Goal: Information Seeking & Learning: Learn about a topic

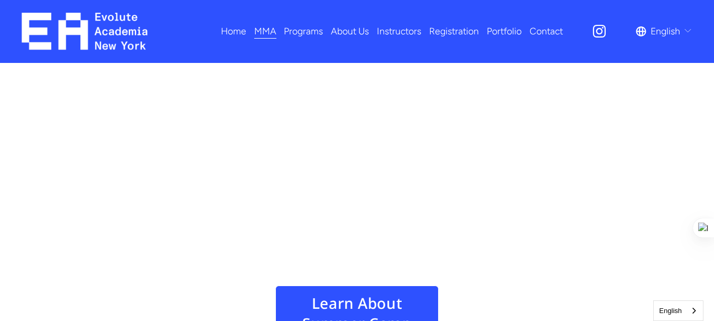
scroll to position [1366, 0]
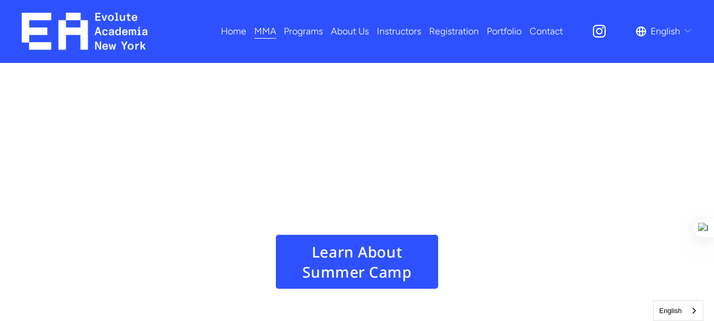
click at [330, 234] on link "Learn About Summer Camp" at bounding box center [356, 261] width 163 height 55
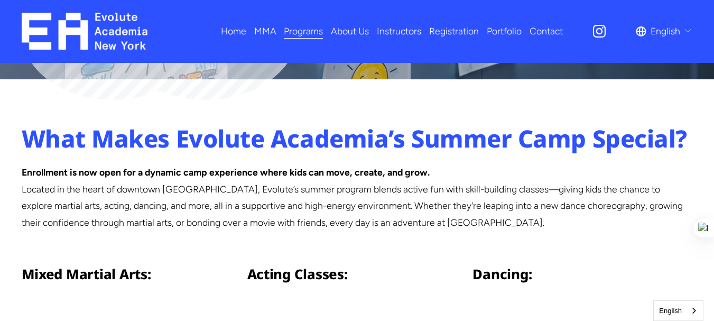
scroll to position [370, 0]
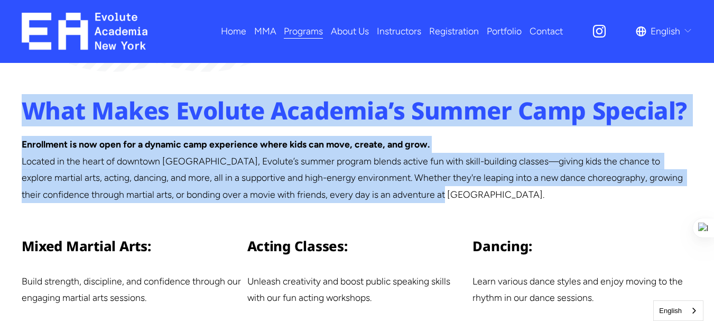
drag, startPoint x: 23, startPoint y: 115, endPoint x: 474, endPoint y: 197, distance: 457.7
click at [474, 197] on div "What Makes Evolute Academia’s Summer Camp Special? Enrollment is now open for a…" at bounding box center [357, 244] width 714 height 298
copy div "What Makes Evolute Academia’s Summer Camp Special? Enrollment is now open for a…"
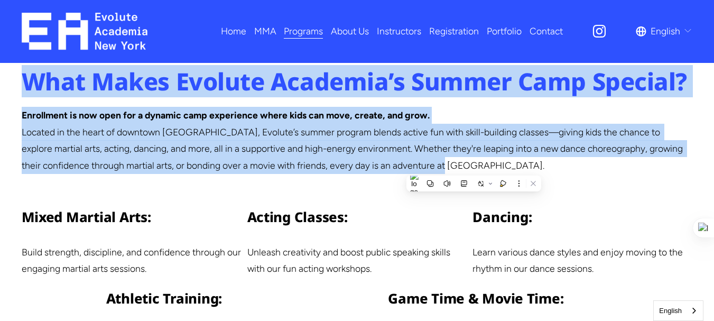
scroll to position [529, 0]
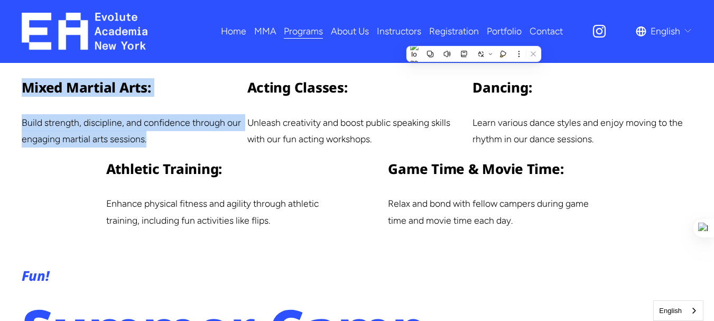
drag, startPoint x: 36, startPoint y: 97, endPoint x: 225, endPoint y: 9, distance: 208.8
click at [185, 143] on div "What Makes Evolute Academia’s Summer Camp Special? Enrollment is now open for a…" at bounding box center [357, 86] width 714 height 298
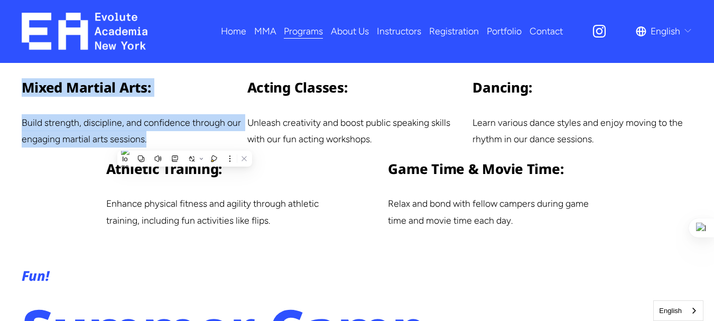
copy div "Mixed Martial Arts: Build strength, discipline, and confidence through our enga…"
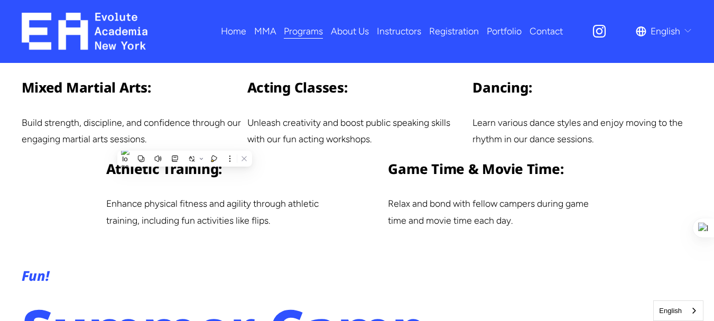
click at [367, 139] on p "Unleash creativity and boost public speaking skills with our fun acting worksho…" at bounding box center [357, 130] width 220 height 33
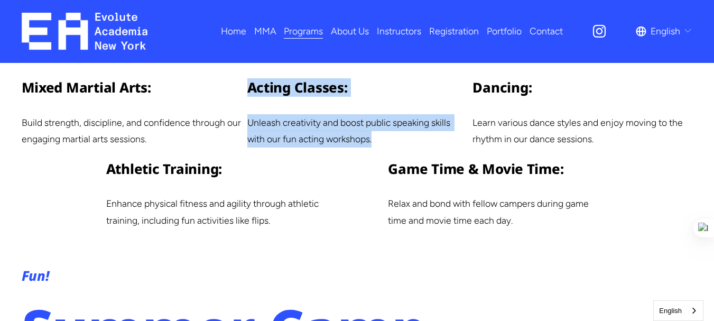
drag, startPoint x: 376, startPoint y: 144, endPoint x: 277, endPoint y: 16, distance: 161.7
click at [248, 90] on div "Acting Classes: Unleash creativity and boost public speaking skills with our fu…" at bounding box center [357, 112] width 220 height 69
copy div "Acting Classes: Unleash creativity and boost public speaking skills with our fu…"
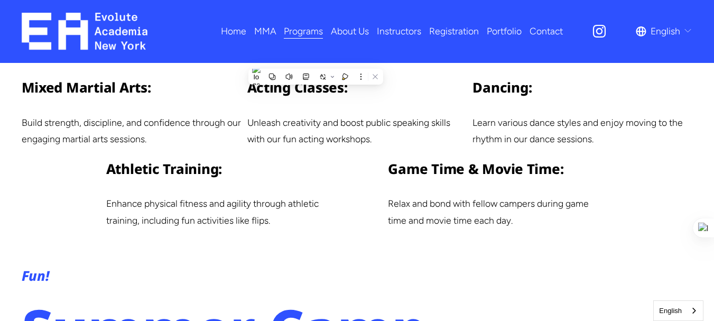
click at [596, 141] on p "Learn various dance styles and enjoy moving to the rhythm in our dance sessions." at bounding box center [583, 130] width 220 height 33
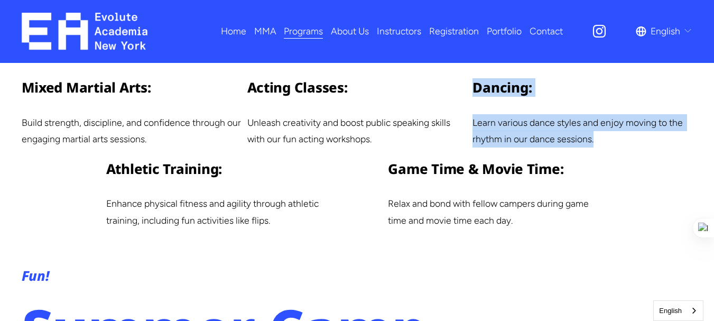
drag, startPoint x: 600, startPoint y: 143, endPoint x: 352, endPoint y: 7, distance: 282.3
click at [471, 89] on div "What Makes Evolute Academia’s Summer Camp Special? Enrollment is now open for a…" at bounding box center [357, 86] width 714 height 298
copy div "Dancing: Learn various dance styles and enjoy moving to the rhythm in our dance…"
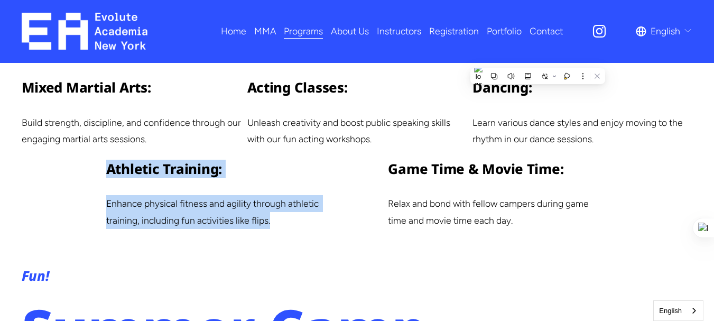
drag, startPoint x: 114, startPoint y: 178, endPoint x: 282, endPoint y: 207, distance: 171.0
click at [280, 221] on div "Athletic Training: Enhance physical fitness and agility through athletic traini…" at bounding box center [216, 194] width 220 height 69
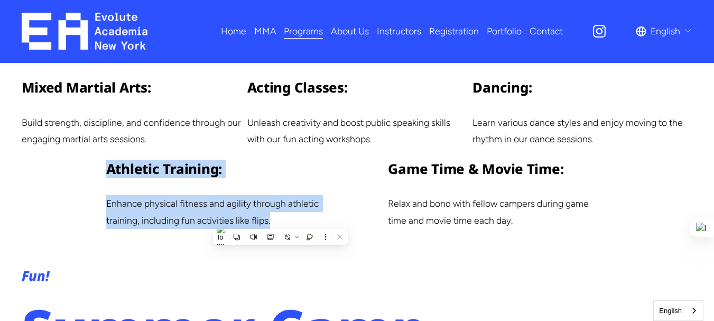
copy div "Athletic Training: Enhance physical fitness and agility through athletic traini…"
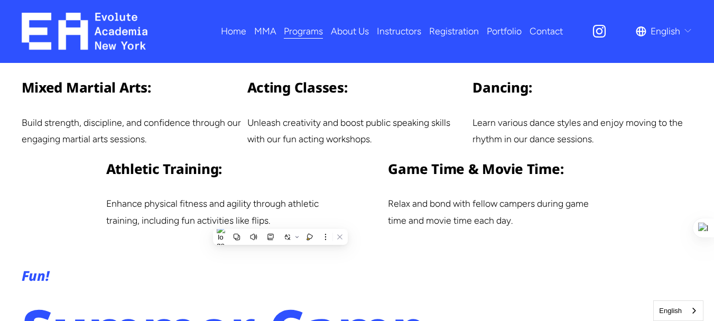
click at [410, 170] on h4 "Game Time & Movie Time:" at bounding box center [498, 169] width 220 height 19
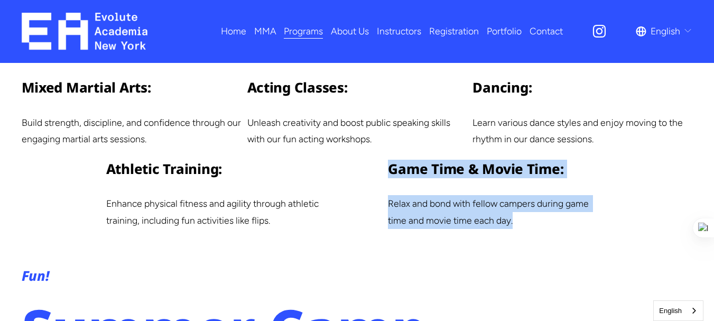
drag, startPoint x: 381, startPoint y: 173, endPoint x: 421, endPoint y: 82, distance: 99.6
click at [574, 222] on div "What Makes Evolute Academia’s Summer Camp Special? Enrollment is now open for a…" at bounding box center [357, 86] width 714 height 298
copy div "Game Time & Movie Time: Relax and bond with fellow campers during game time and…"
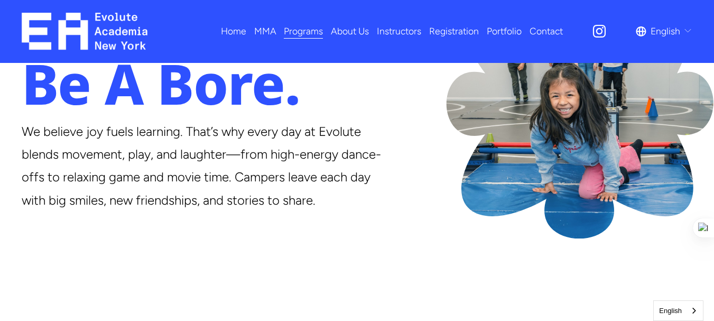
scroll to position [899, 0]
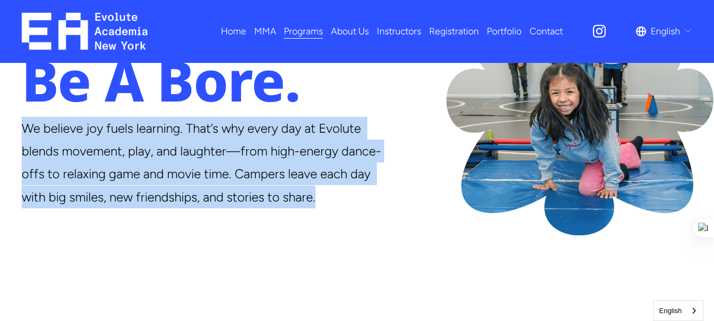
drag, startPoint x: 23, startPoint y: 135, endPoint x: 404, endPoint y: 207, distance: 387.3
click at [404, 207] on div "Fun! Summer Camp Should Never Be A Bore." at bounding box center [357, 100] width 714 height 425
copy p "We believe joy fuels learning. That’s why every day at Evolute blends movement,…"
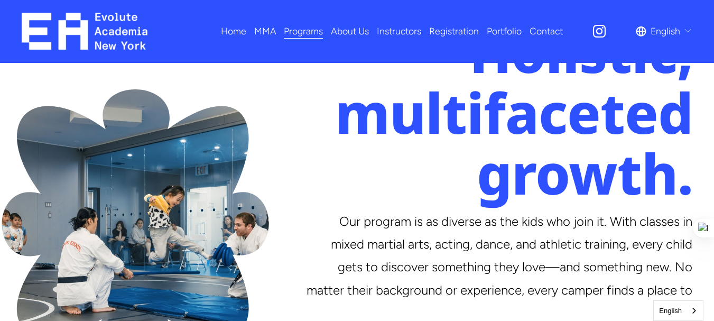
scroll to position [1322, 0]
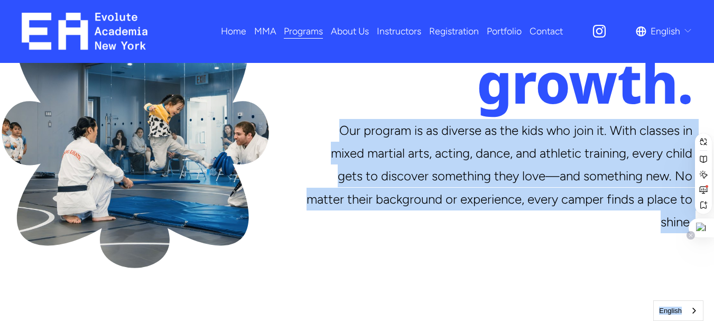
drag, startPoint x: 338, startPoint y: 139, endPoint x: 693, endPoint y: 238, distance: 368.9
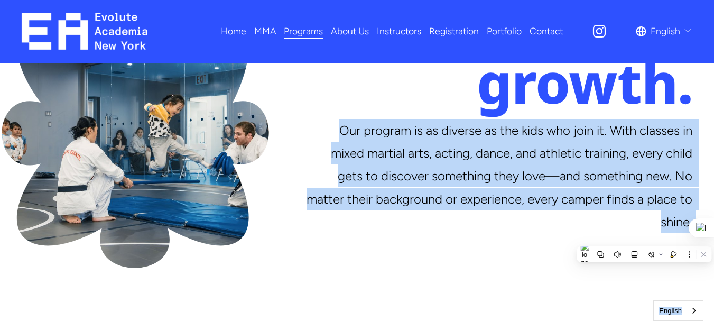
copy body "Lor ipsumdo si am consect ad eli sedd eiu temp in. Utla etdolor ma aliqu enimad…"
drag, startPoint x: 615, startPoint y: 159, endPoint x: 663, endPoint y: 217, distance: 74.7
click at [616, 160] on p "Our program is as diverse as the kids who join it. With classes in mixed martia…" at bounding box center [497, 176] width 389 height 115
click at [666, 219] on p "Our program is as diverse as the kids who join it. With classes in mixed martia…" at bounding box center [497, 176] width 389 height 115
drag, startPoint x: 692, startPoint y: 239, endPoint x: 303, endPoint y: 17, distance: 447.7
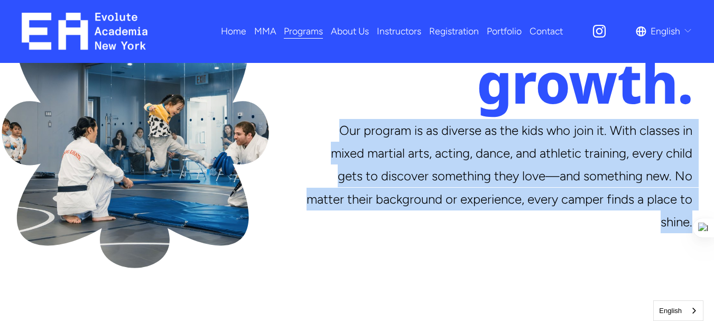
click at [338, 146] on p "Our program is as diverse as the kids who join it. With classes in mixed martia…" at bounding box center [497, 176] width 389 height 115
copy p "Our program is as diverse as the kids who join it. With classes in mixed martia…"
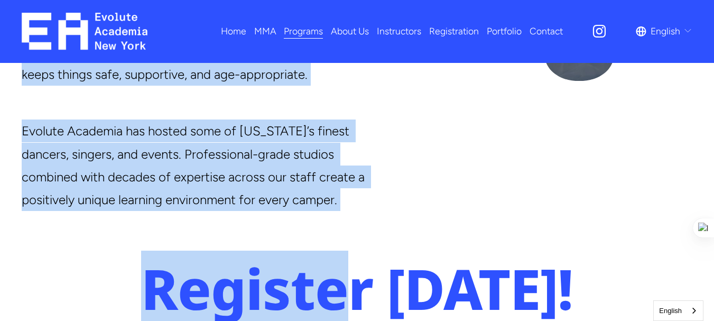
scroll to position [1956, 0]
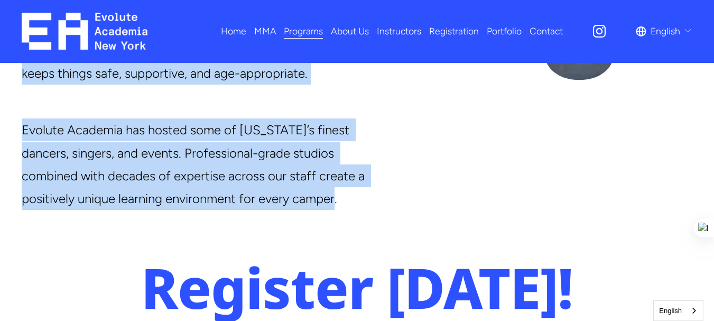
drag, startPoint x: 24, startPoint y: 154, endPoint x: 347, endPoint y: 219, distance: 329.5
click at [347, 210] on div "Our instructors are more than just enthusiastic—they're experienced. Each class…" at bounding box center [202, 90] width 361 height 240
copy div "Our instructors are more than just enthusiastic—they're experienced. Each class…"
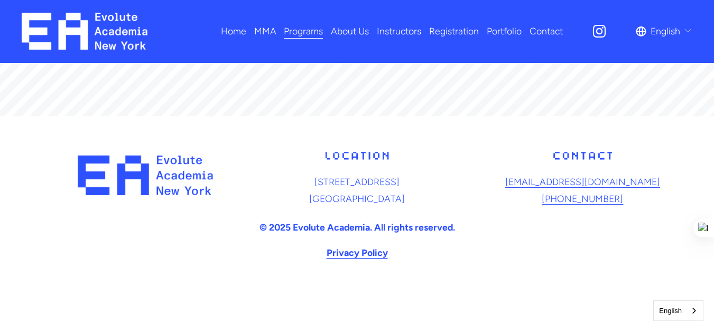
scroll to position [3329, 0]
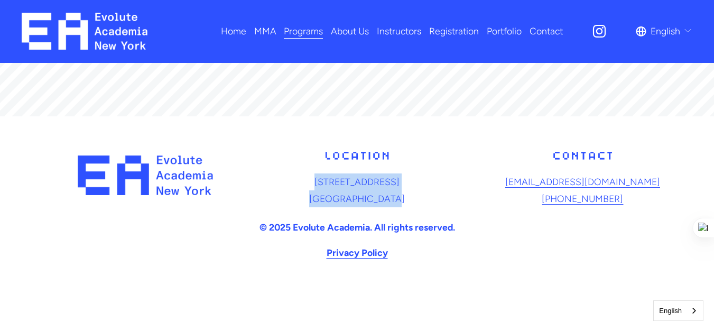
drag, startPoint x: 290, startPoint y: 176, endPoint x: 410, endPoint y: 184, distance: 120.8
click at [410, 194] on p "[STREET_ADDRESS]" at bounding box center [357, 189] width 220 height 33
click at [374, 182] on p "[STREET_ADDRESS]" at bounding box center [357, 189] width 220 height 33
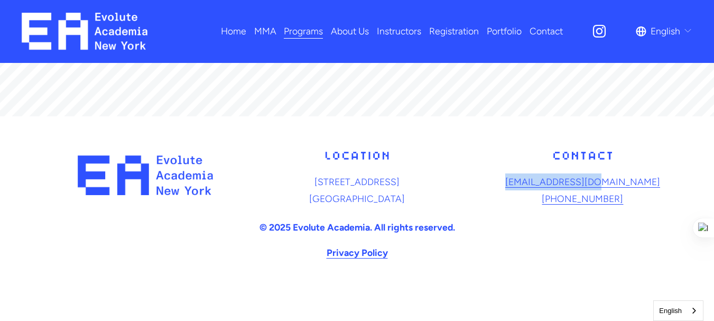
drag, startPoint x: 527, startPoint y: 179, endPoint x: 637, endPoint y: 180, distance: 110.0
click at [636, 180] on p "[EMAIL_ADDRESS][DOMAIN_NAME] [PHONE_NUMBER]" at bounding box center [583, 189] width 220 height 33
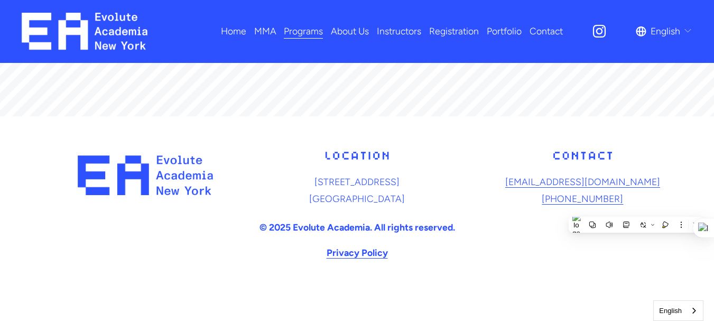
drag, startPoint x: 499, startPoint y: 191, endPoint x: 523, endPoint y: 199, distance: 26.1
click at [501, 190] on p "[EMAIL_ADDRESS][DOMAIN_NAME] [PHONE_NUMBER]" at bounding box center [583, 189] width 220 height 33
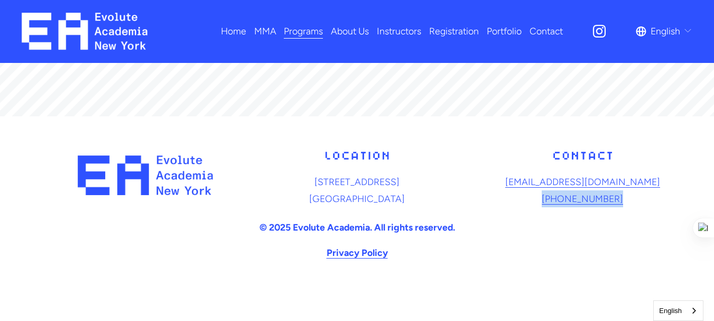
drag, startPoint x: 547, startPoint y: 197, endPoint x: 625, endPoint y: 201, distance: 78.9
click at [625, 201] on p "[EMAIL_ADDRESS][DOMAIN_NAME] [PHONE_NUMBER]" at bounding box center [583, 189] width 220 height 33
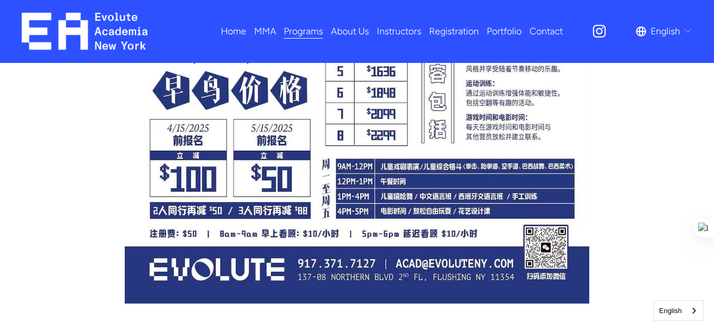
scroll to position [2800, 0]
